Goal: Find specific page/section: Find specific page/section

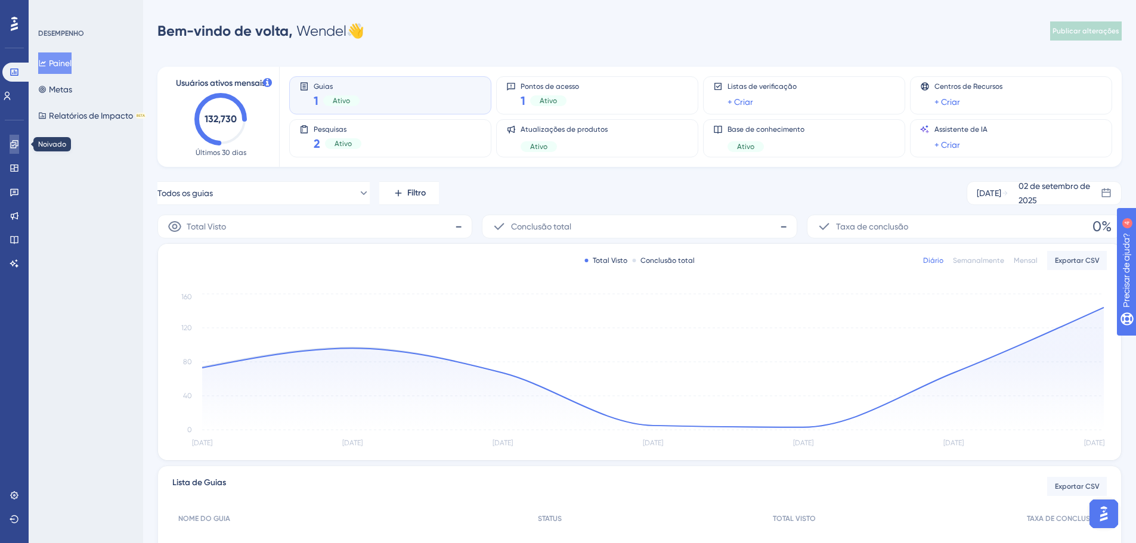
click at [11, 144] on icon at bounding box center [15, 145] width 10 height 10
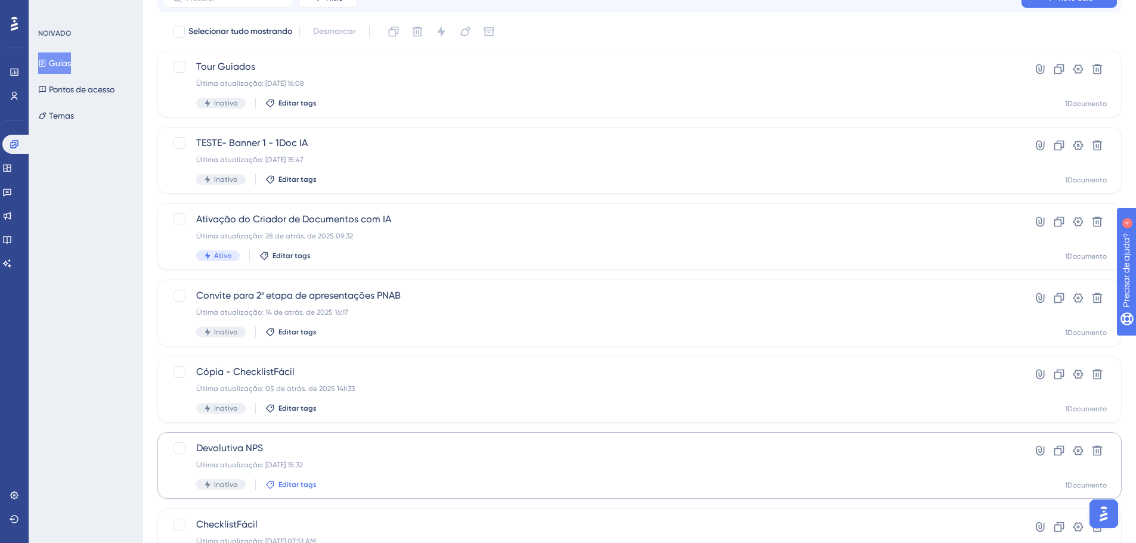
scroll to position [60, 0]
click at [233, 448] on font "Devolutiva NPS" at bounding box center [229, 447] width 67 height 11
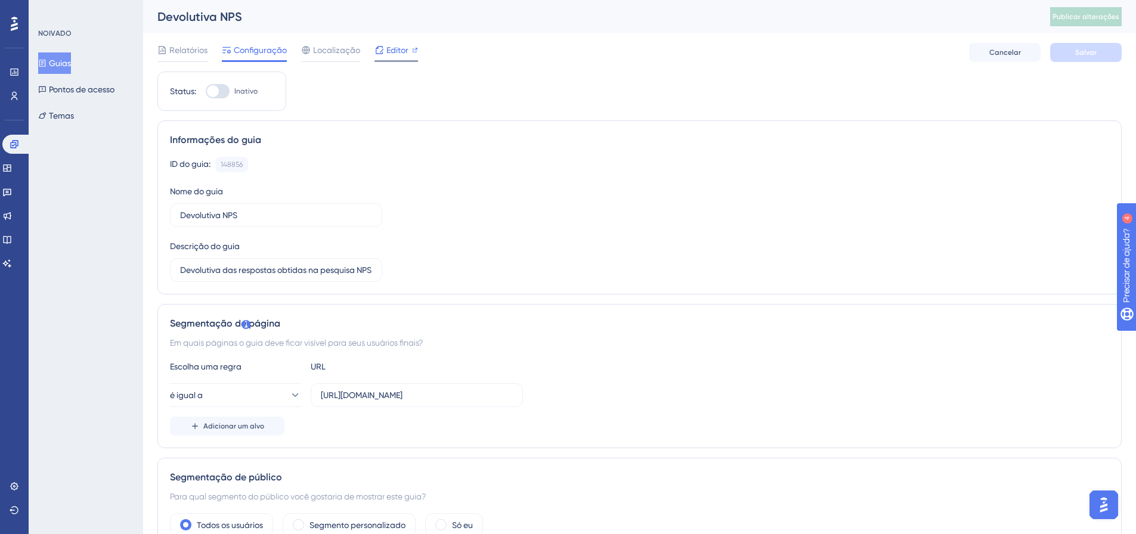
click at [393, 54] on font "Editor" at bounding box center [397, 50] width 22 height 10
click at [10, 212] on icon at bounding box center [7, 216] width 10 height 10
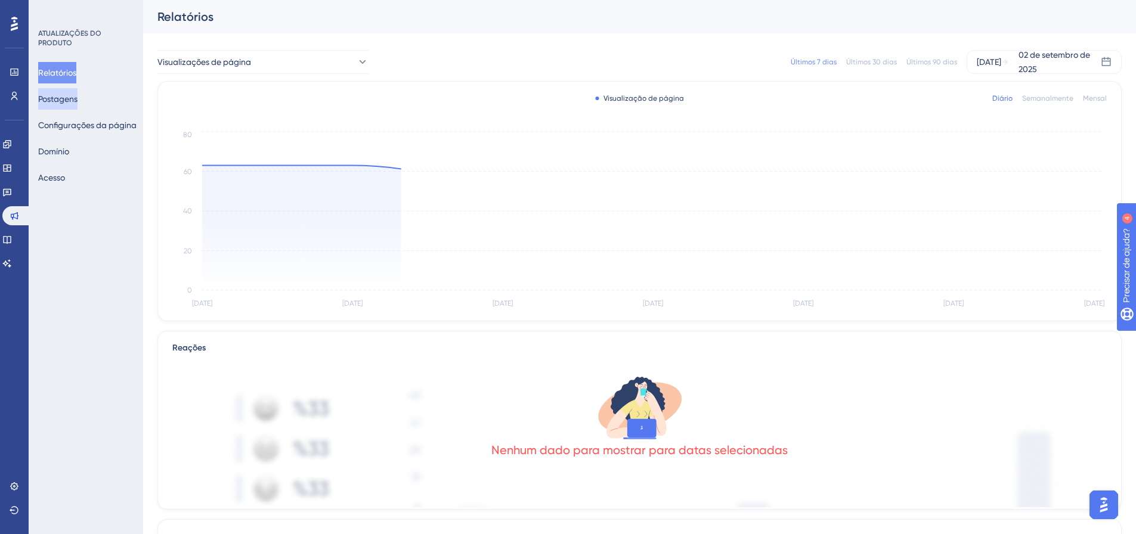
click at [73, 107] on button "Postagens" at bounding box center [57, 98] width 39 height 21
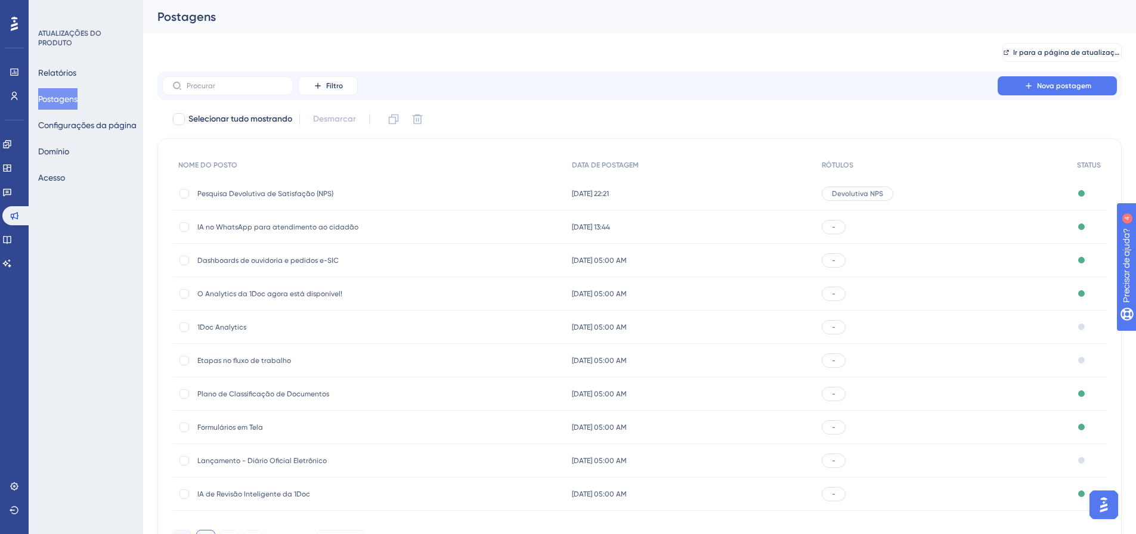
click at [222, 196] on font "Pesquisa Devolutiva de Satisfação (NPS)" at bounding box center [265, 194] width 136 height 8
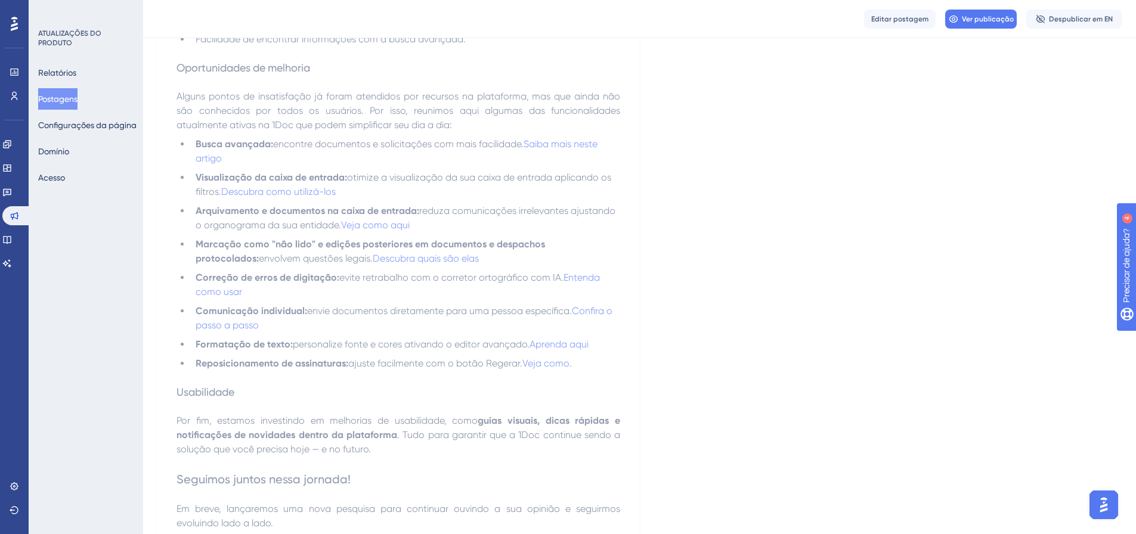
scroll to position [534, 0]
